Goal: Information Seeking & Learning: Learn about a topic

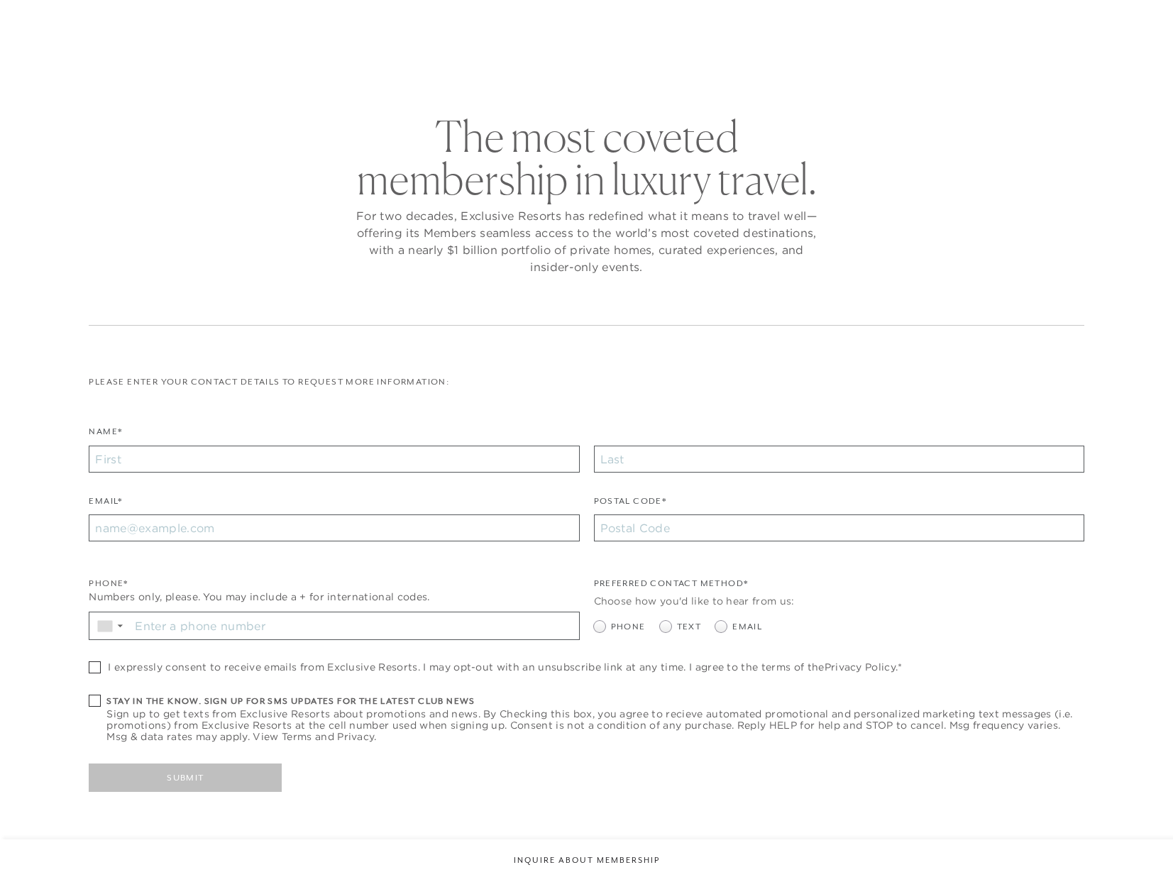
checkbox input "false"
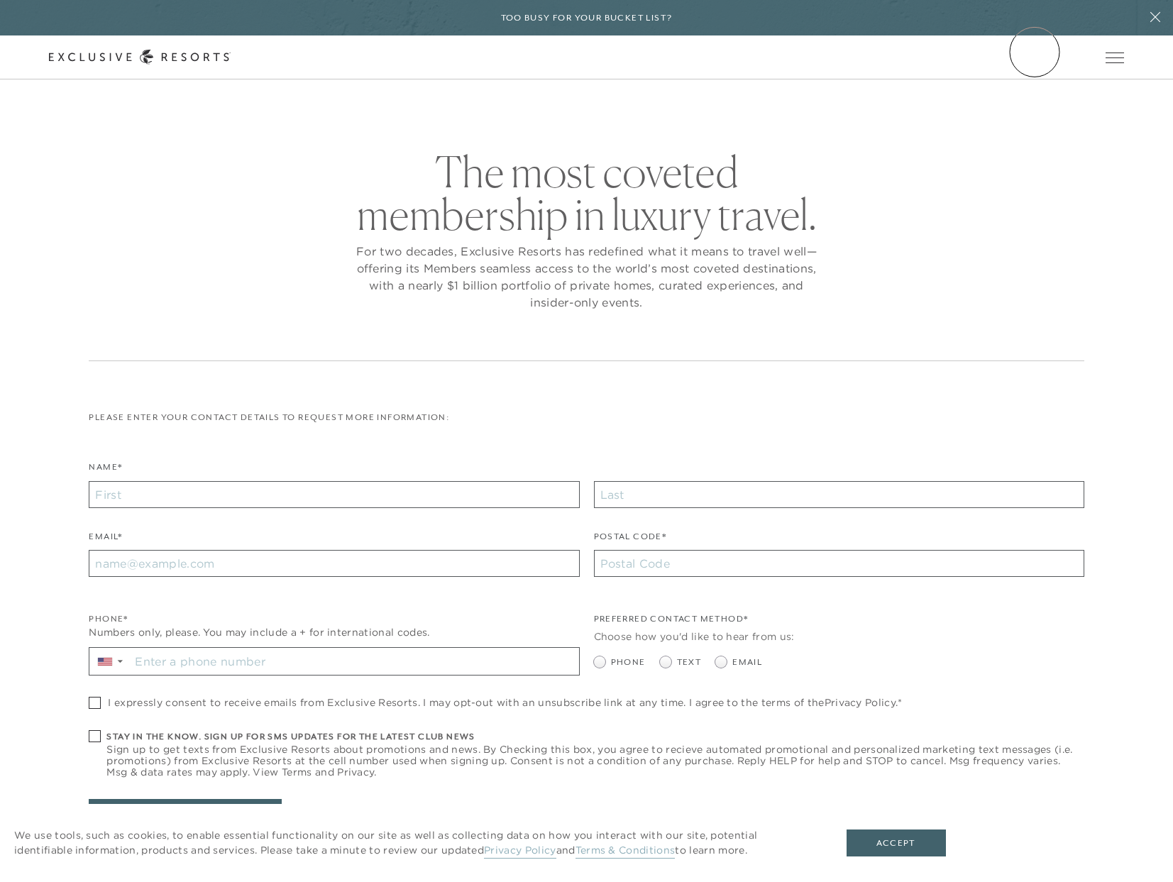
click at [0, 0] on link "Member Login" at bounding box center [0, 0] width 0 height 0
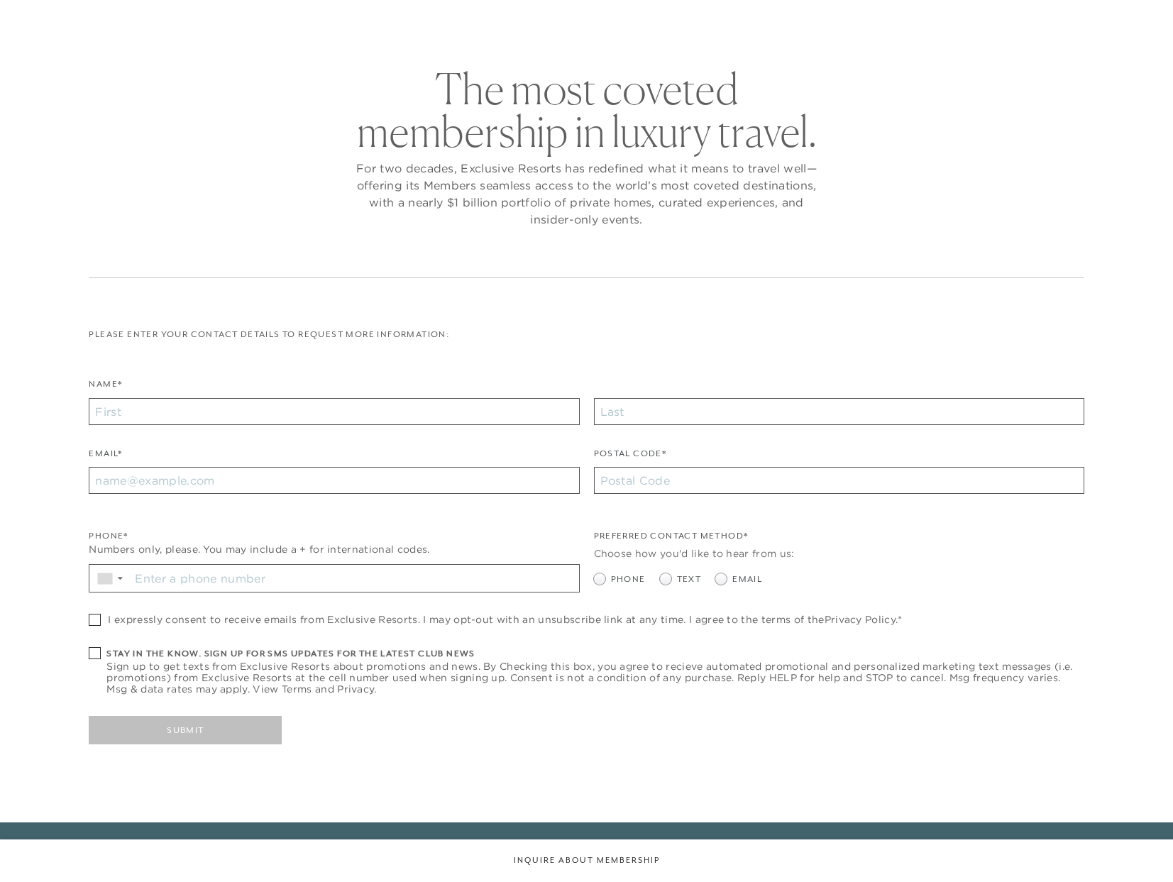
checkbox input "false"
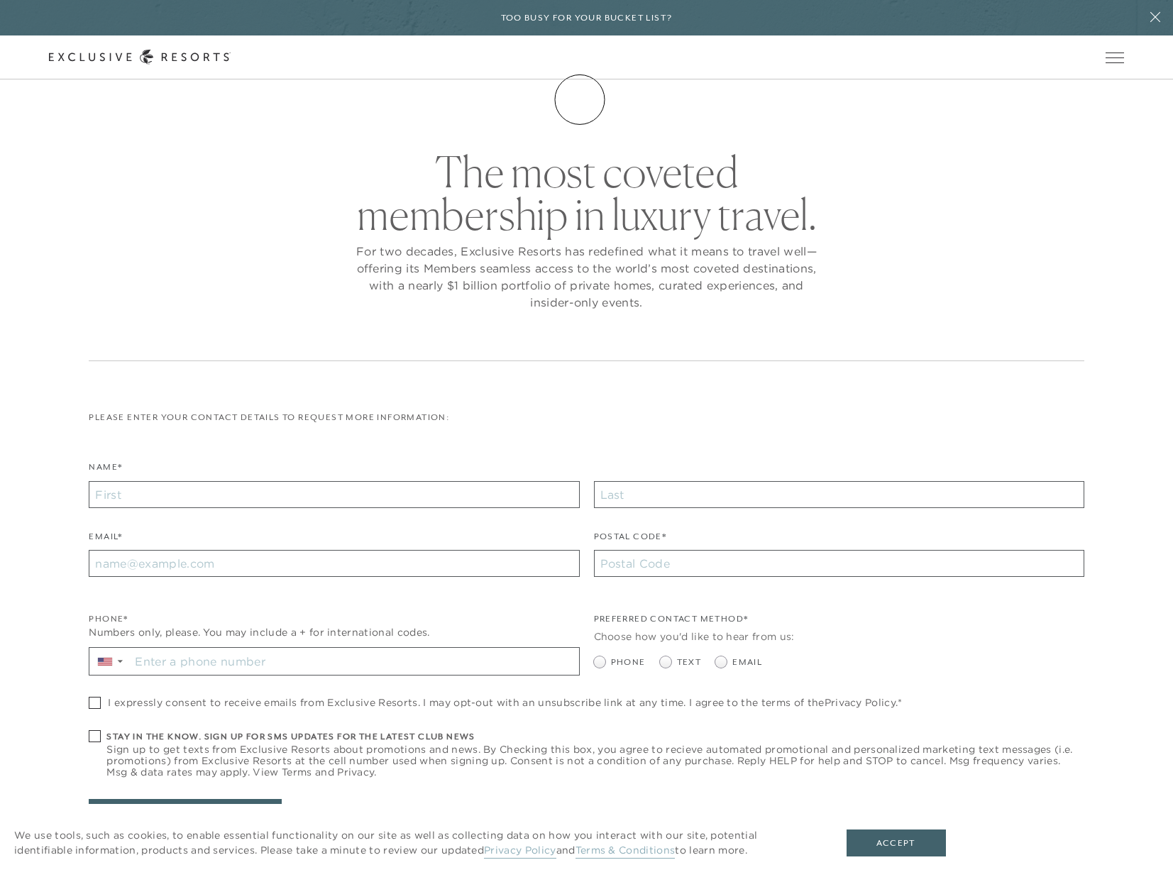
click at [0, 0] on link "Membership" at bounding box center [0, 0] width 0 height 0
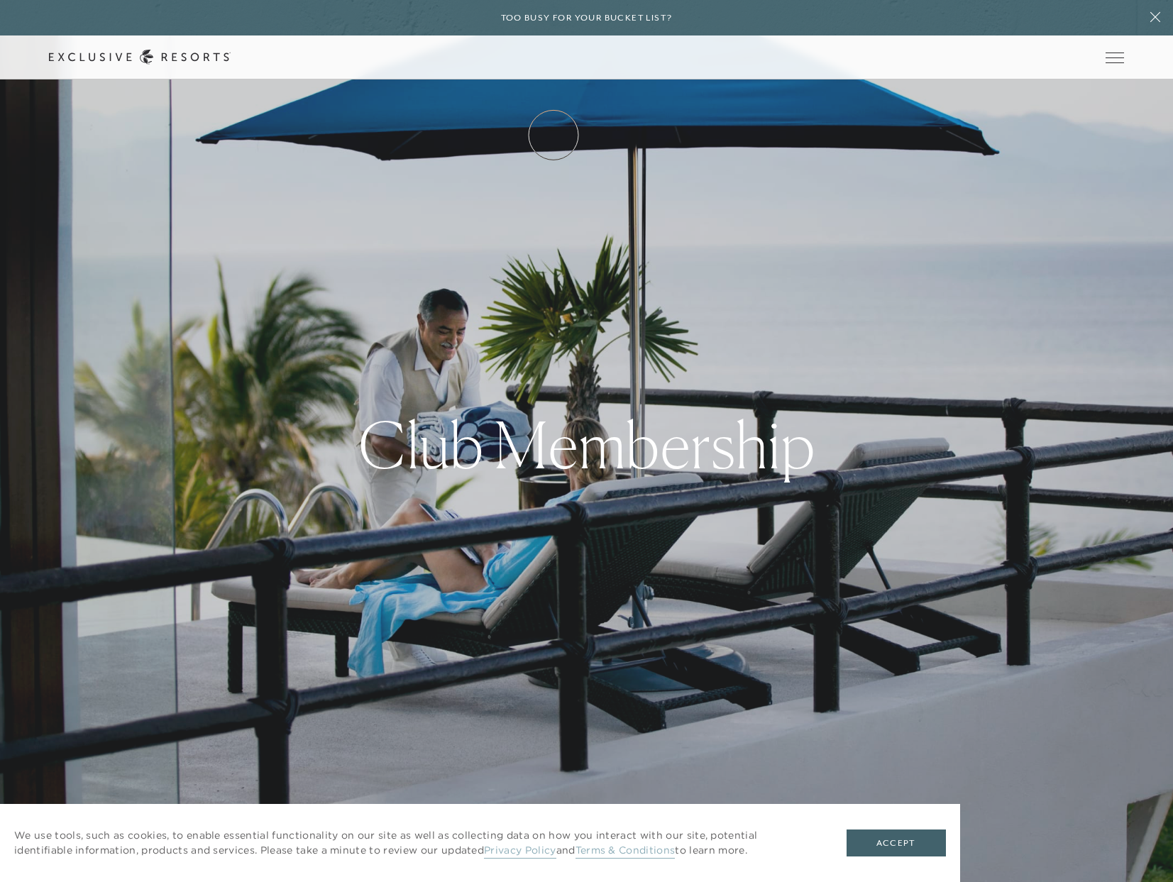
click at [0, 0] on link "How it works" at bounding box center [0, 0] width 0 height 0
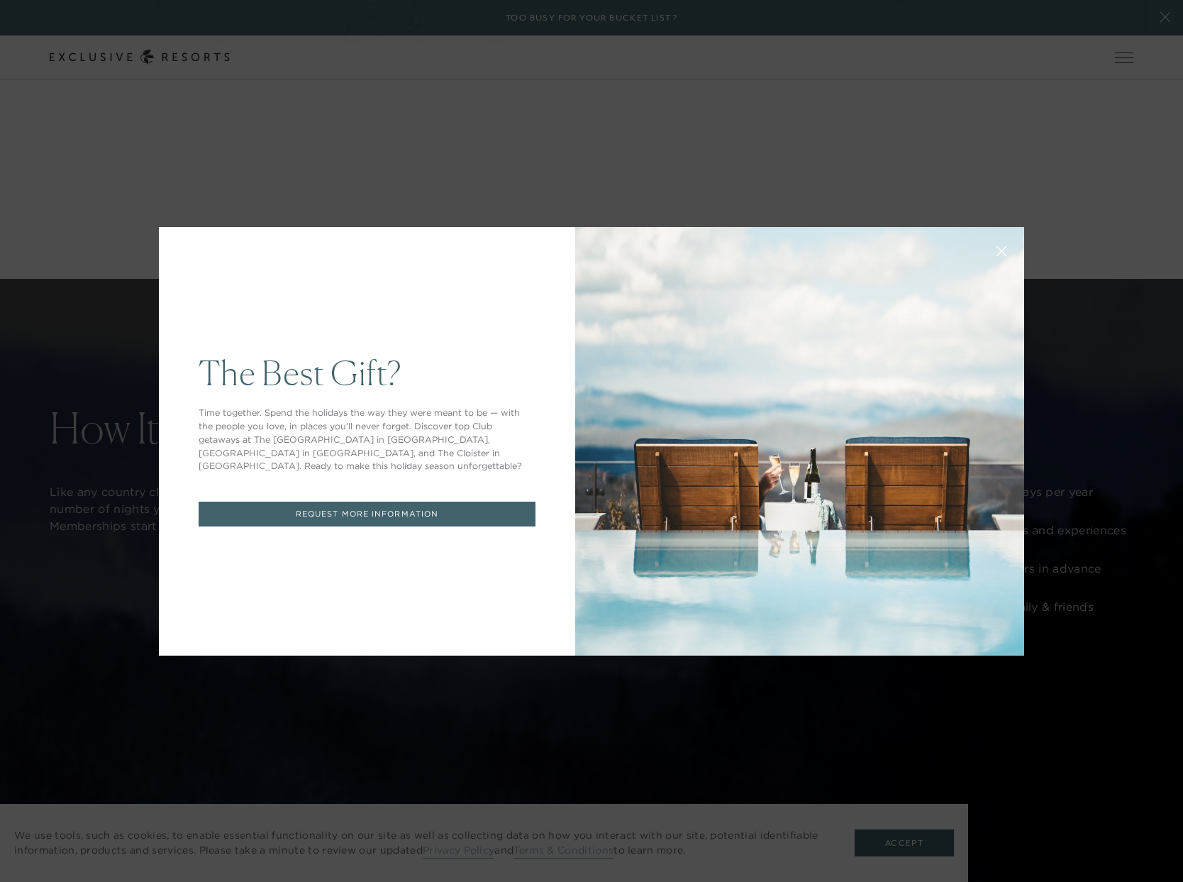
click at [998, 247] on icon at bounding box center [1002, 250] width 9 height 9
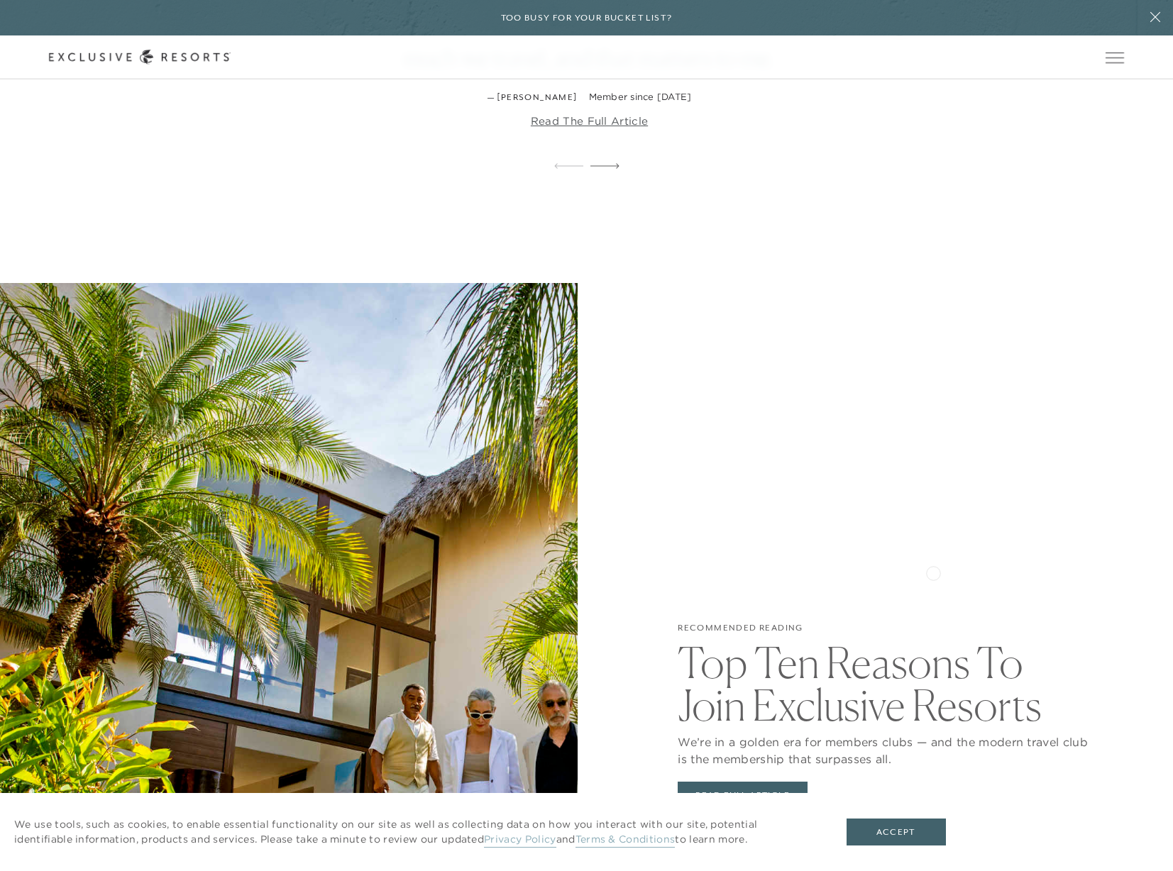
scroll to position [3193, 0]
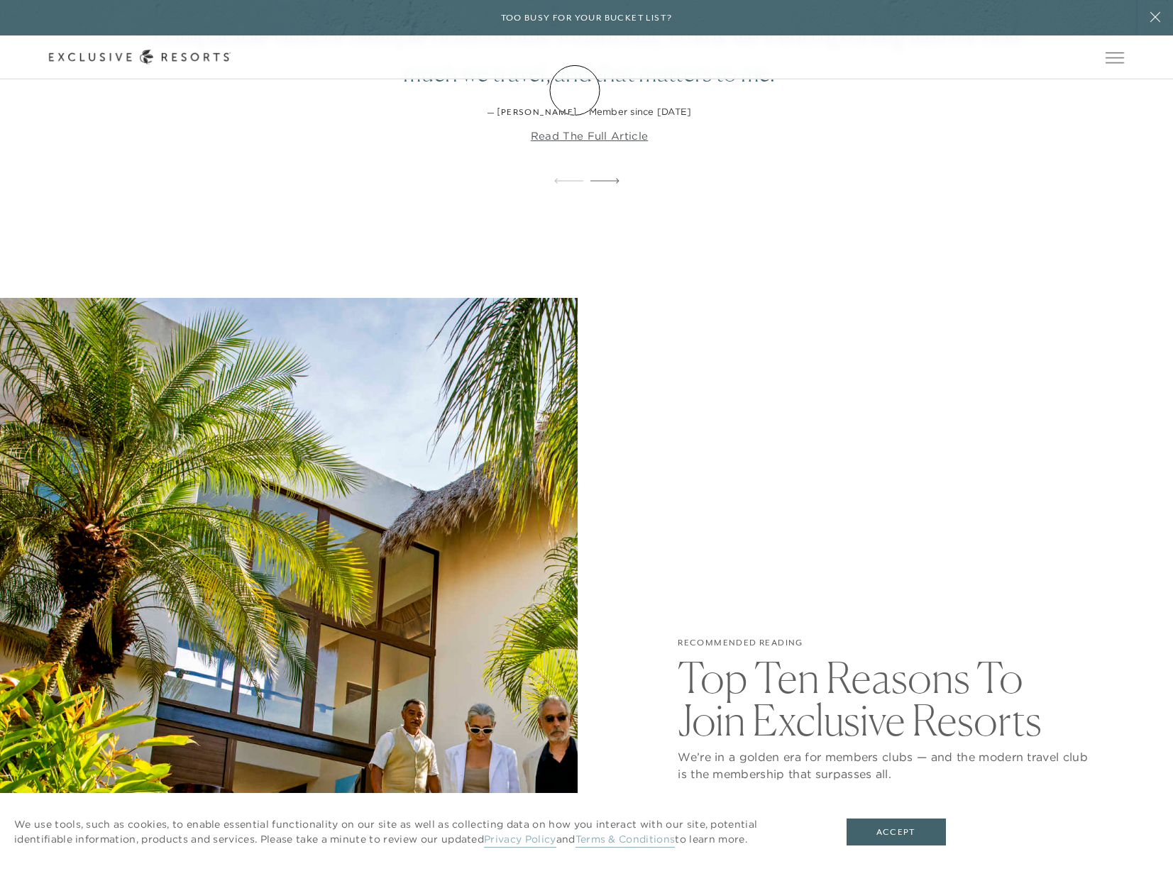
click at [0, 0] on link "Membership" at bounding box center [0, 0] width 0 height 0
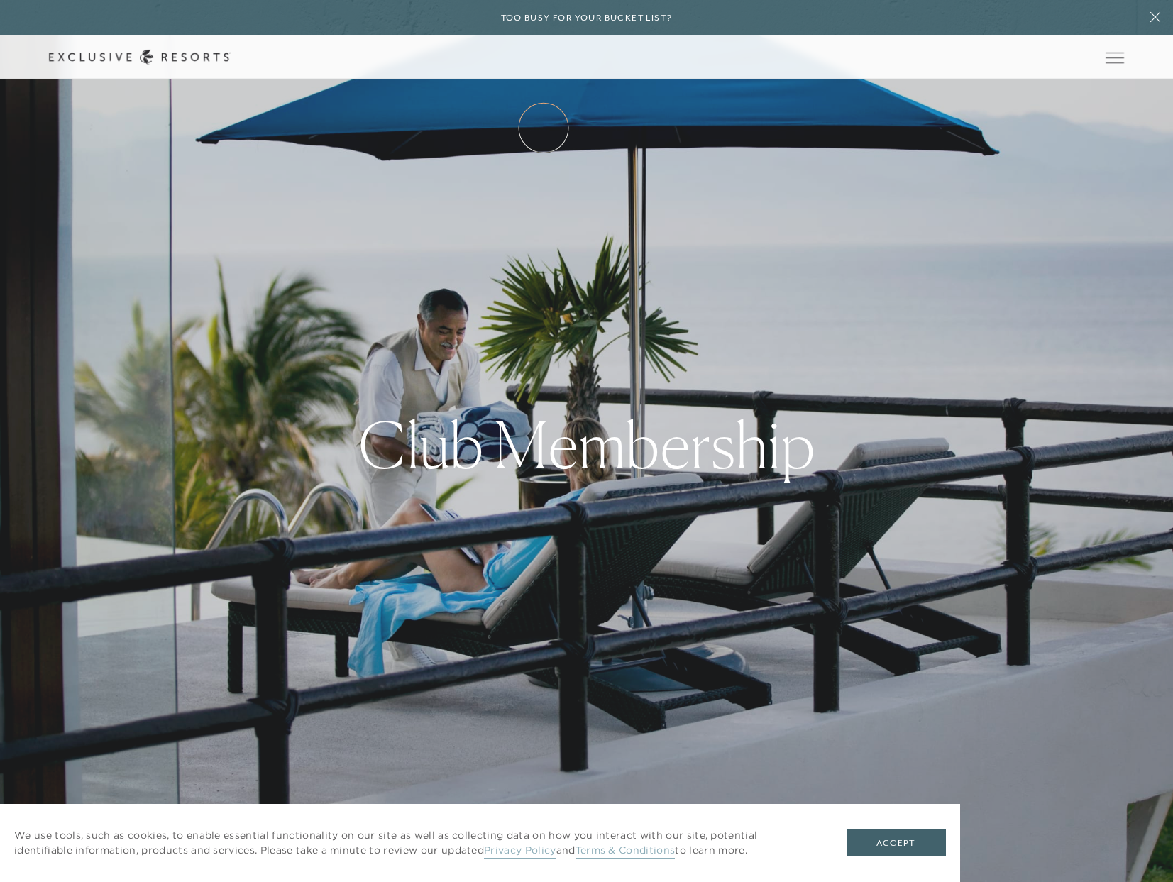
click at [0, 0] on link "How it works" at bounding box center [0, 0] width 0 height 0
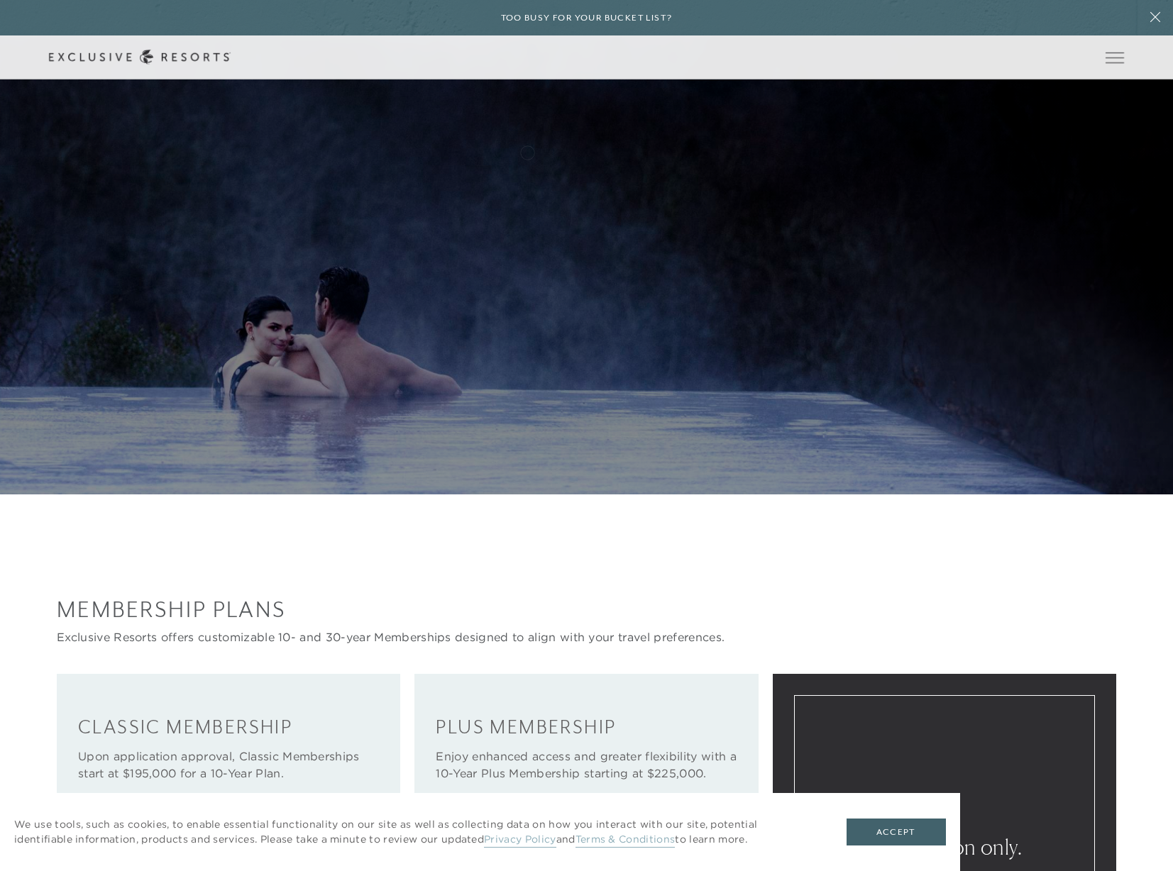
scroll to position [1845, 0]
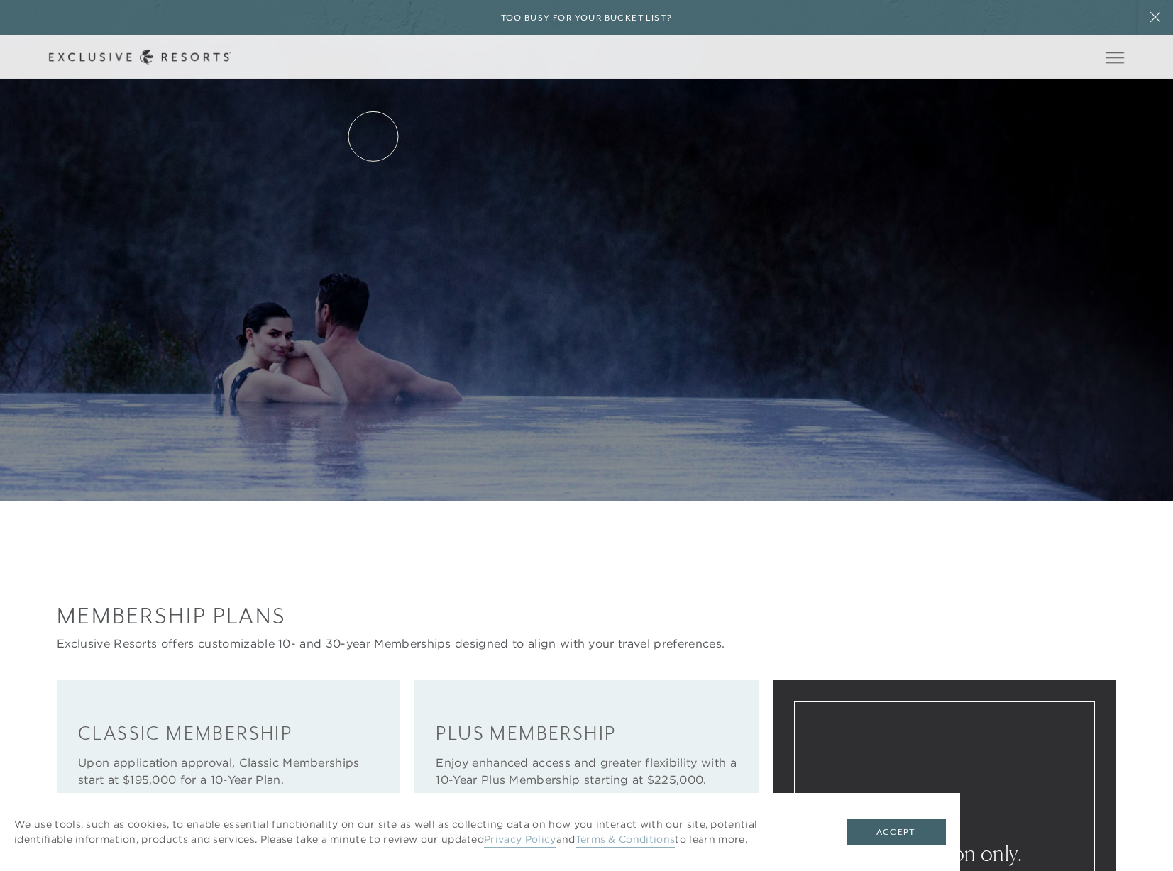
click at [0, 0] on link "Services & Standards" at bounding box center [0, 0] width 0 height 0
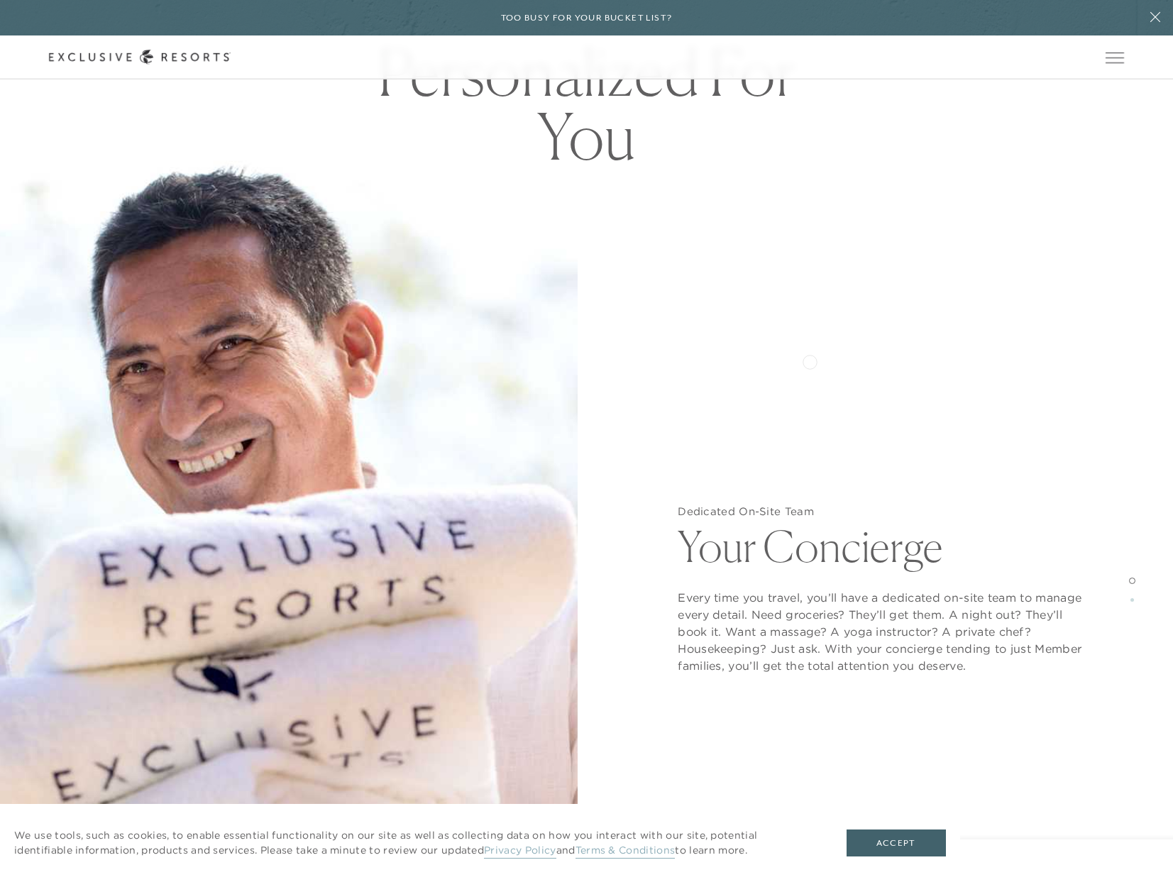
scroll to position [1490, 0]
